Goal: Find specific page/section: Find specific page/section

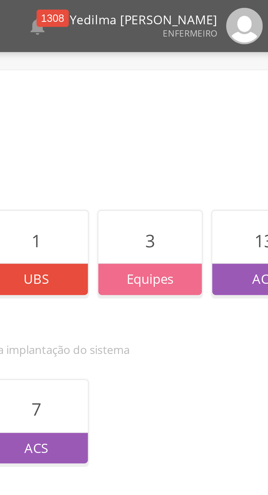
click at [230, 11] on div " Configurações Sair" at bounding box center [237, 7] width 23 height 11
click at [234, 11] on img at bounding box center [234, 7] width 11 height 11
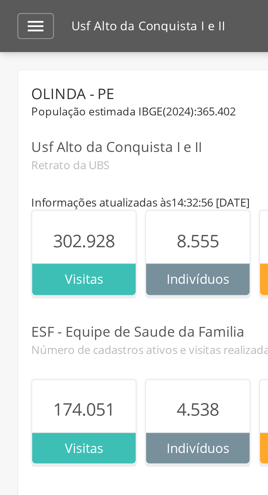
click at [43, 48] on div "Usf Alto da Conquista I e II" at bounding box center [134, 46] width 248 height 6
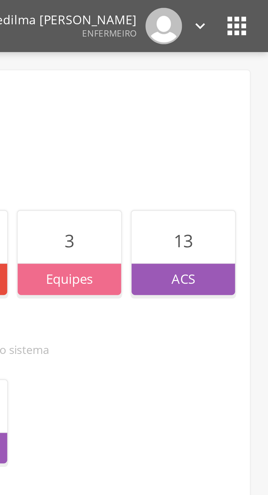
click at [253, 10] on icon "" at bounding box center [257, 8] width 9 height 9
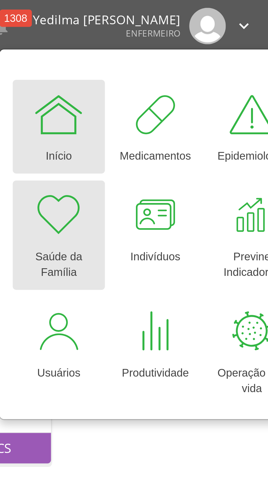
click at [187, 79] on div "Saúde da Família" at bounding box center [187, 82] width 23 height 13
